Goal: Task Accomplishment & Management: Complete application form

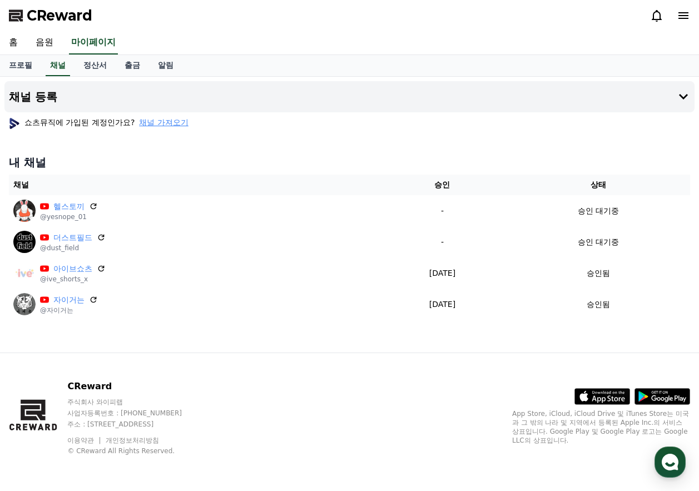
click at [495, 24] on div "CReward" at bounding box center [349, 15] width 699 height 31
click at [51, 96] on h4 "채널 등록" at bounding box center [33, 97] width 48 height 12
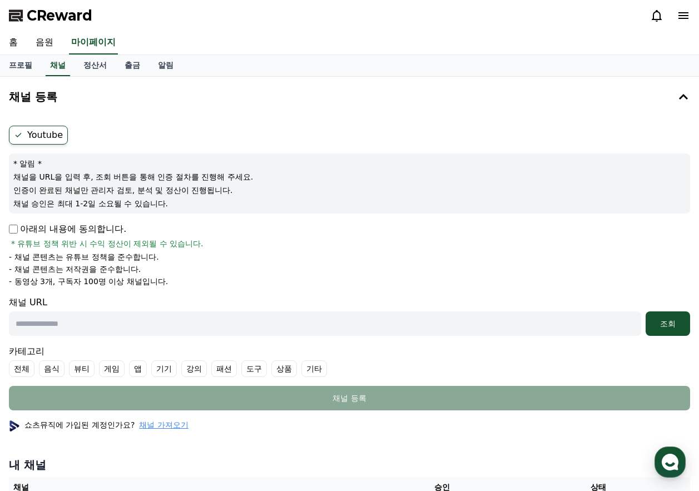
click at [21, 135] on icon at bounding box center [18, 135] width 9 height 9
click at [101, 326] on input "text" at bounding box center [325, 323] width 632 height 24
paste input "**********"
type input "**********"
click at [668, 318] on div "조회" at bounding box center [668, 323] width 36 height 11
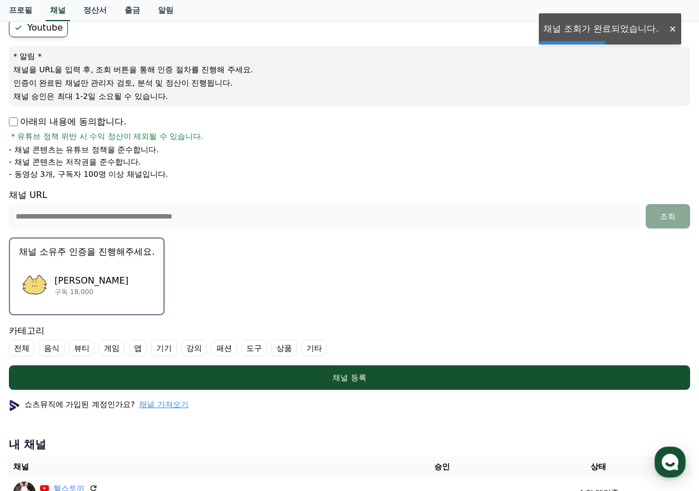
scroll to position [111, 0]
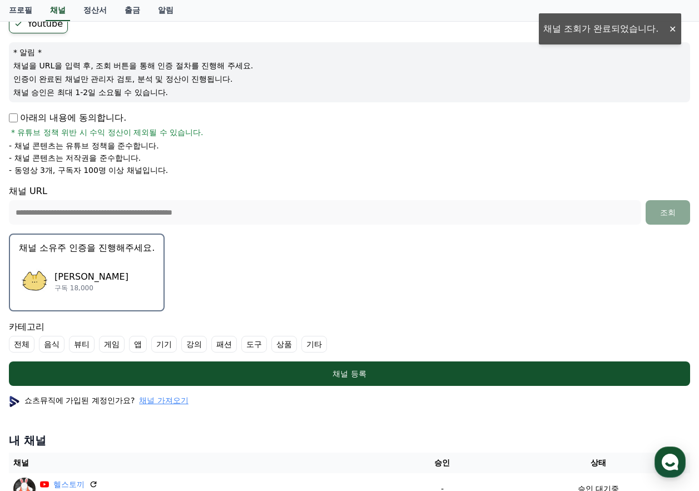
click at [96, 299] on div "이거슨 구독 18,000" at bounding box center [87, 281] width 136 height 44
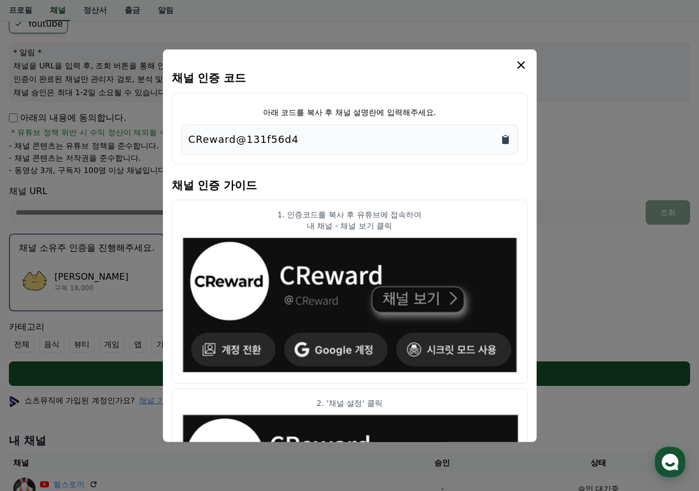
click at [509, 136] on icon "Copy to clipboard" at bounding box center [505, 138] width 11 height 11
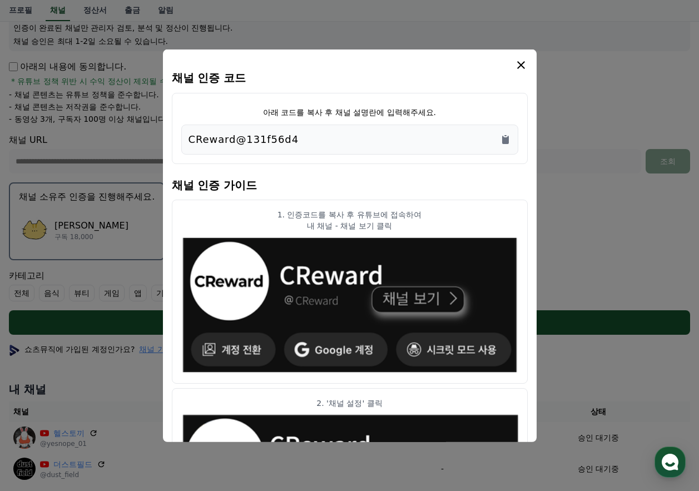
scroll to position [143, 0]
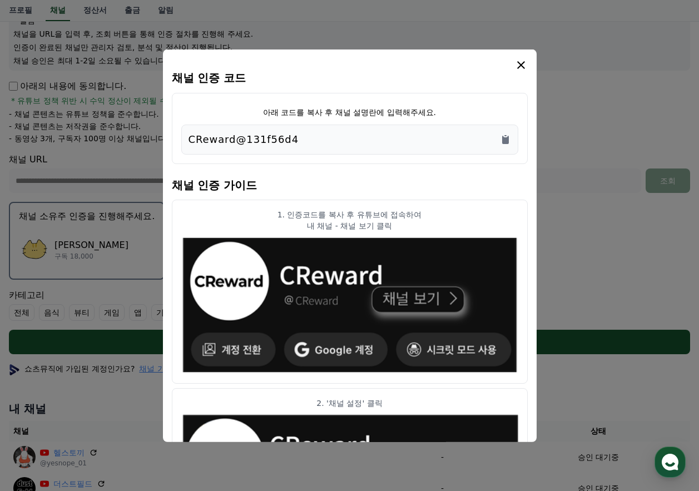
click at [520, 65] on icon "modal" at bounding box center [521, 65] width 8 height 8
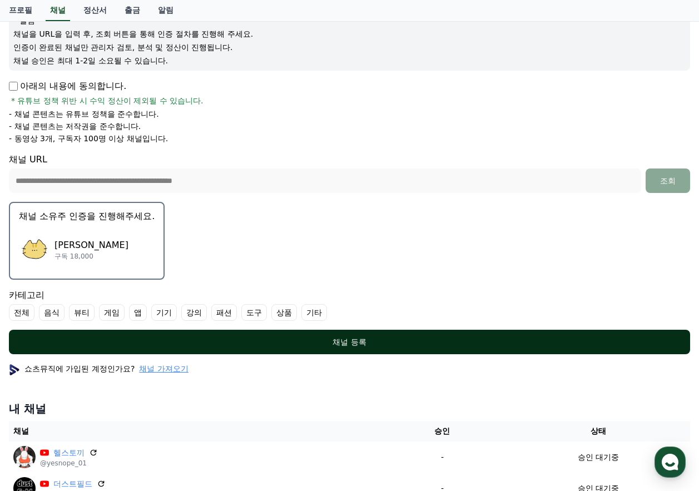
click at [333, 343] on div "채널 등록" at bounding box center [349, 341] width 637 height 11
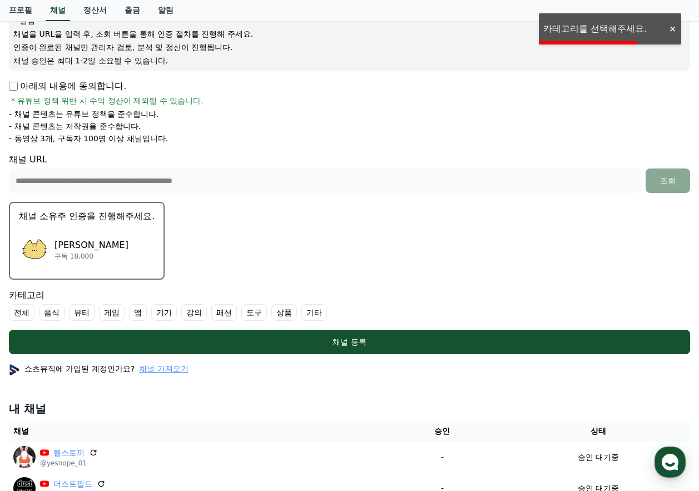
click at [308, 313] on label "기타" at bounding box center [314, 312] width 26 height 17
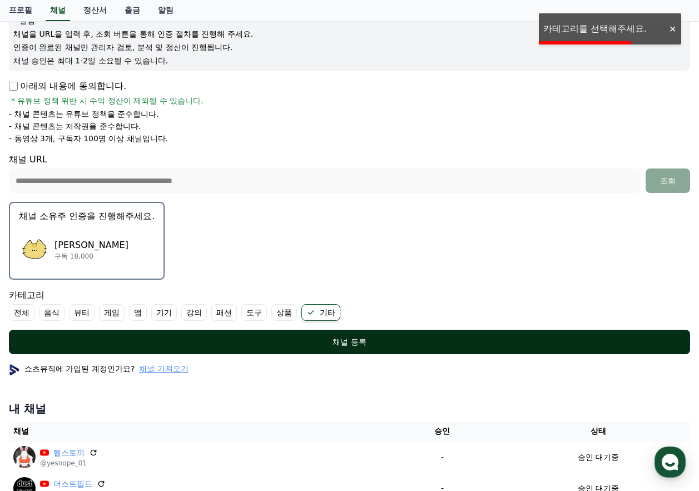
click at [308, 332] on button "채널 등록" at bounding box center [349, 342] width 681 height 24
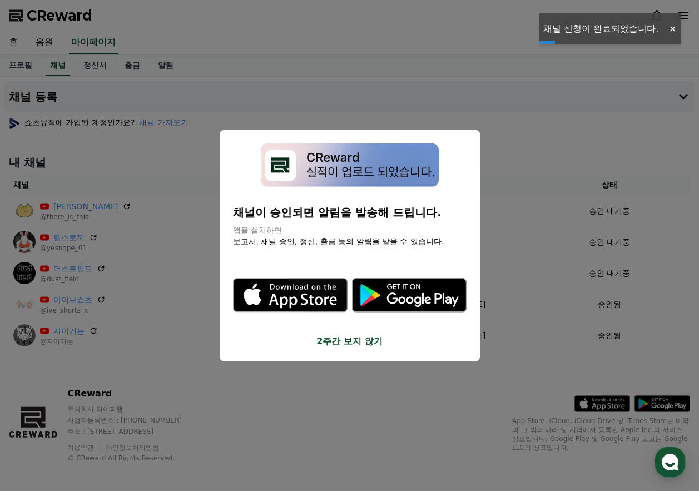
click at [360, 341] on button "2주간 보지 않기" at bounding box center [350, 341] width 234 height 13
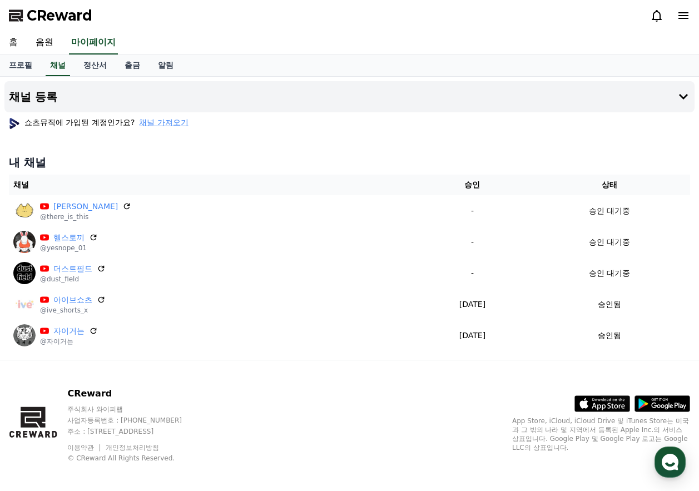
click at [547, 36] on div "홈 음원 마이페이지" at bounding box center [349, 42] width 699 height 23
click at [586, 30] on div "CReward" at bounding box center [349, 15] width 699 height 31
